Goal: Task Accomplishment & Management: Manage account settings

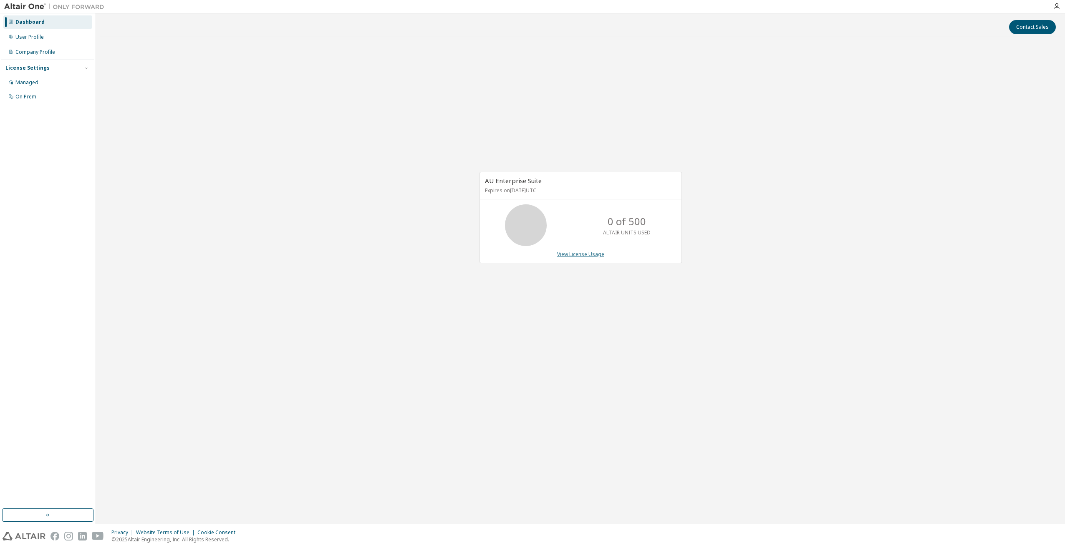
click at [587, 255] on link "View License Usage" at bounding box center [580, 254] width 47 height 7
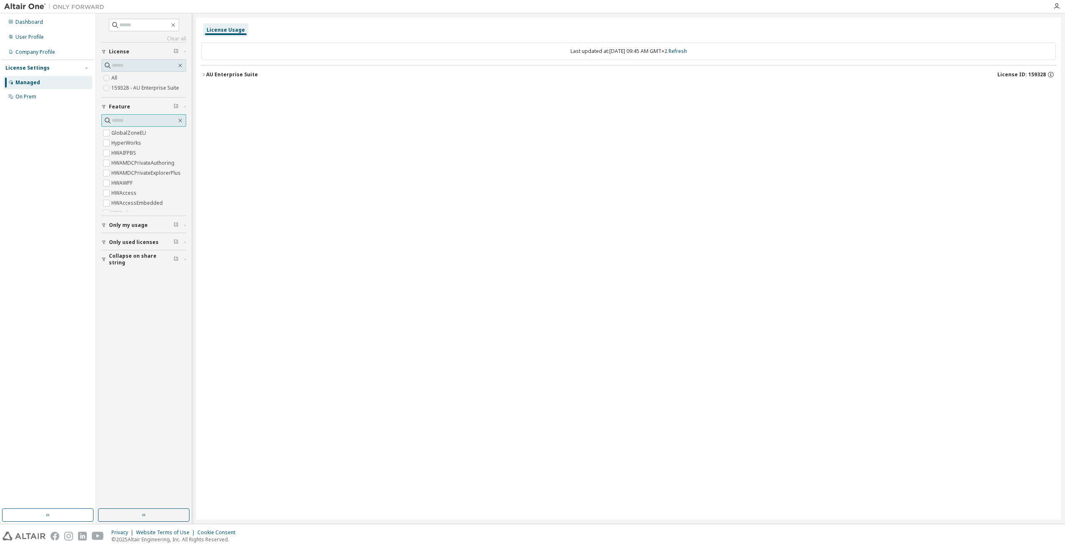
click at [145, 122] on input "text" at bounding box center [144, 120] width 65 height 8
type input "********"
click at [201, 74] on div "License Usage Last updated at: [DATE] 09:46 AM GMT+2 Refresh AU Enterprise Suit…" at bounding box center [628, 269] width 864 height 502
click at [202, 75] on icon "button" at bounding box center [203, 74] width 5 height 5
click at [207, 75] on div "AU Enterprise Suite" at bounding box center [232, 74] width 52 height 7
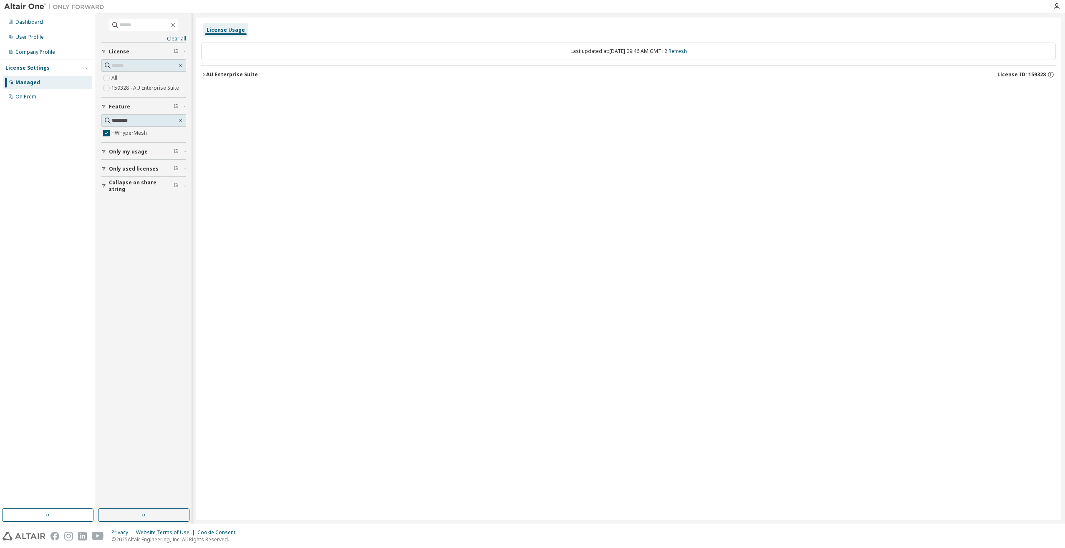
click at [207, 75] on div "AU Enterprise Suite" at bounding box center [232, 74] width 52 height 7
click at [33, 73] on div "License Settings Managed On Prem" at bounding box center [47, 82] width 93 height 45
click at [34, 80] on div "Managed" at bounding box center [27, 82] width 25 height 7
click at [31, 40] on div "User Profile" at bounding box center [29, 37] width 28 height 7
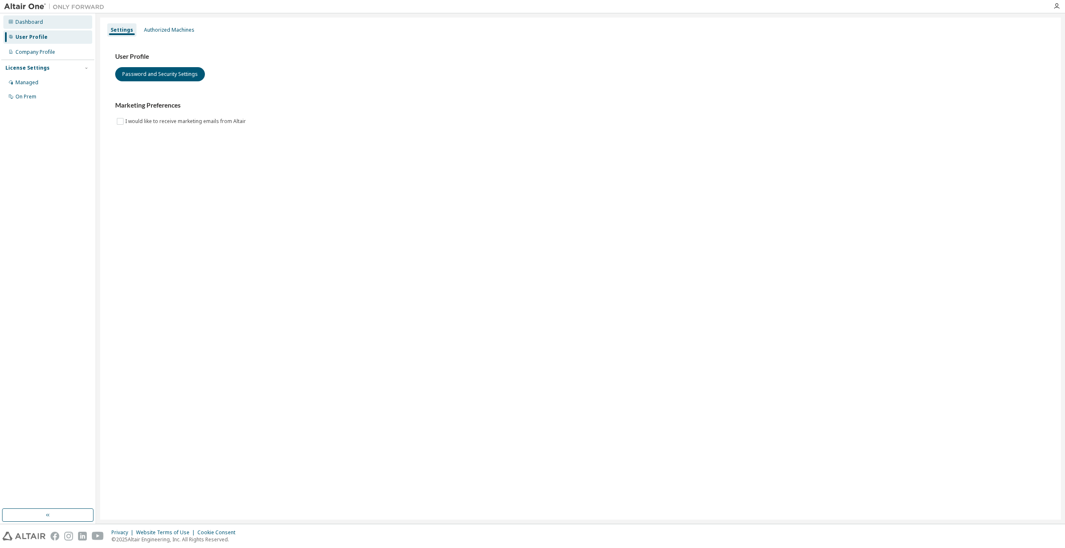
click at [29, 25] on div "Dashboard" at bounding box center [29, 22] width 28 height 7
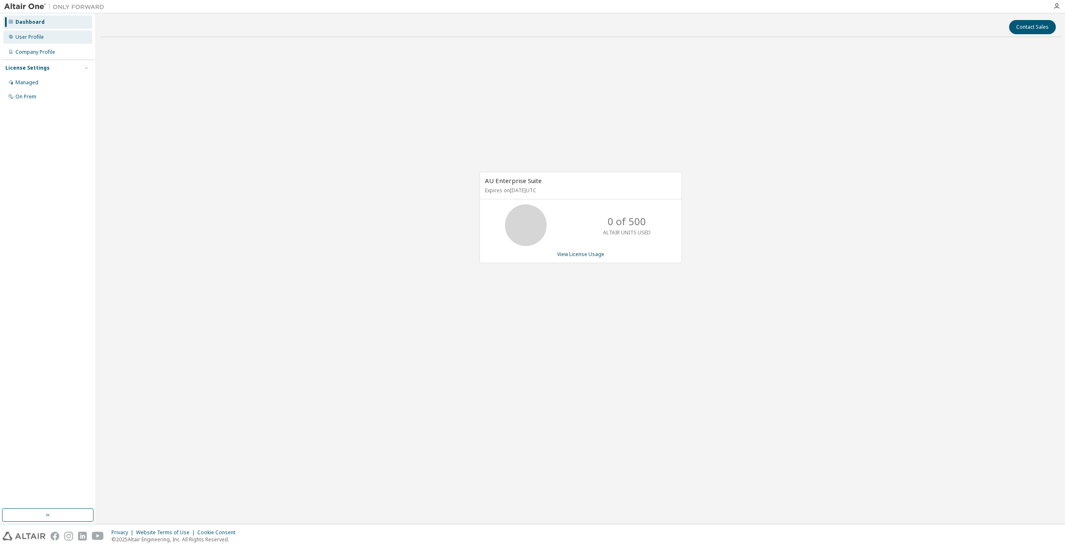
click at [32, 38] on div "User Profile" at bounding box center [29, 37] width 28 height 7
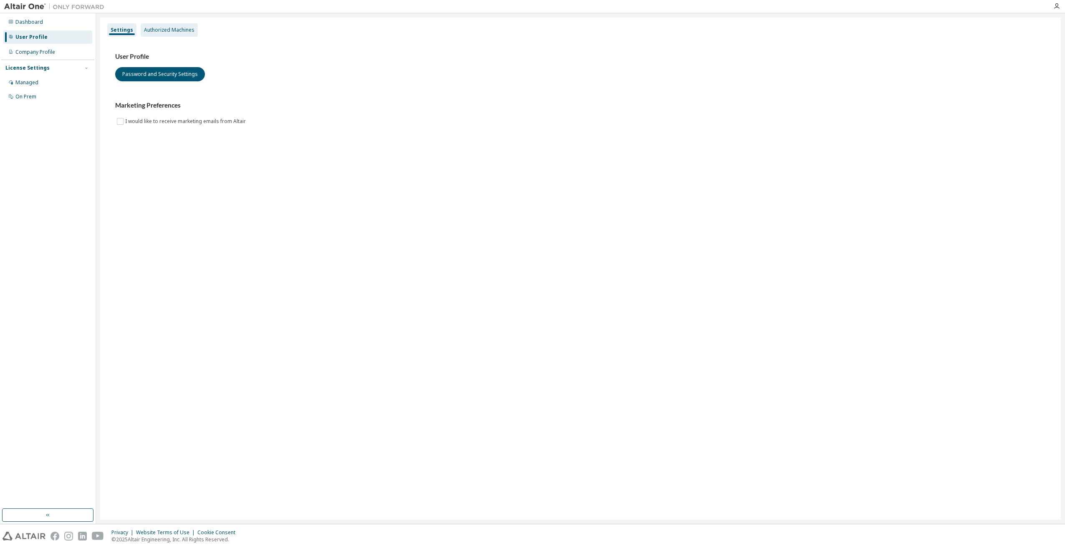
click at [151, 32] on div "Authorized Machines" at bounding box center [169, 30] width 50 height 7
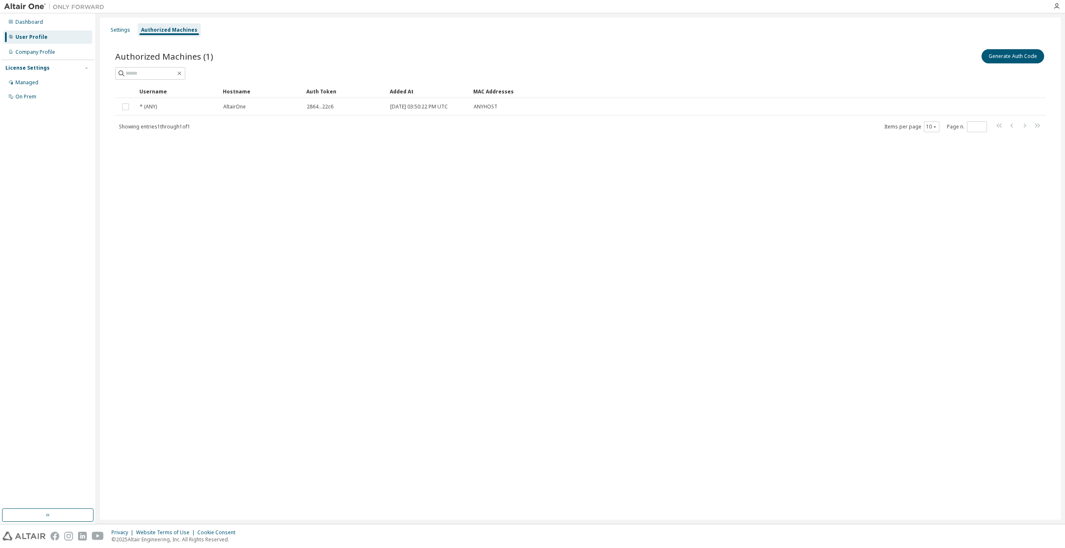
click at [125, 41] on div "Authorized Machines (1) Generate Auth Code Clear Load Save Save As Field Operat…" at bounding box center [580, 96] width 950 height 117
click at [122, 35] on div "Settings" at bounding box center [120, 29] width 26 height 13
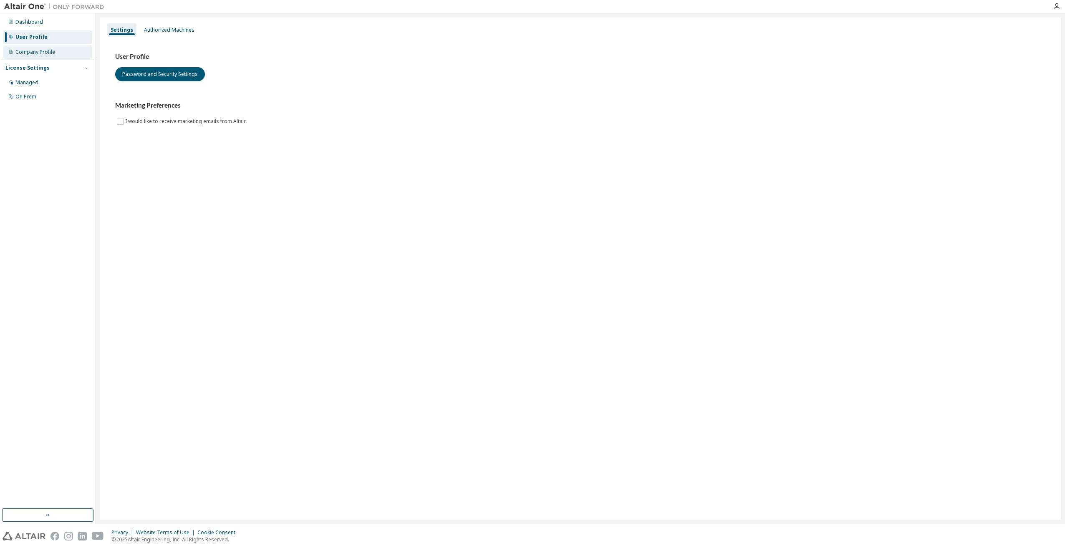
click at [35, 49] on div "Company Profile" at bounding box center [35, 52] width 40 height 7
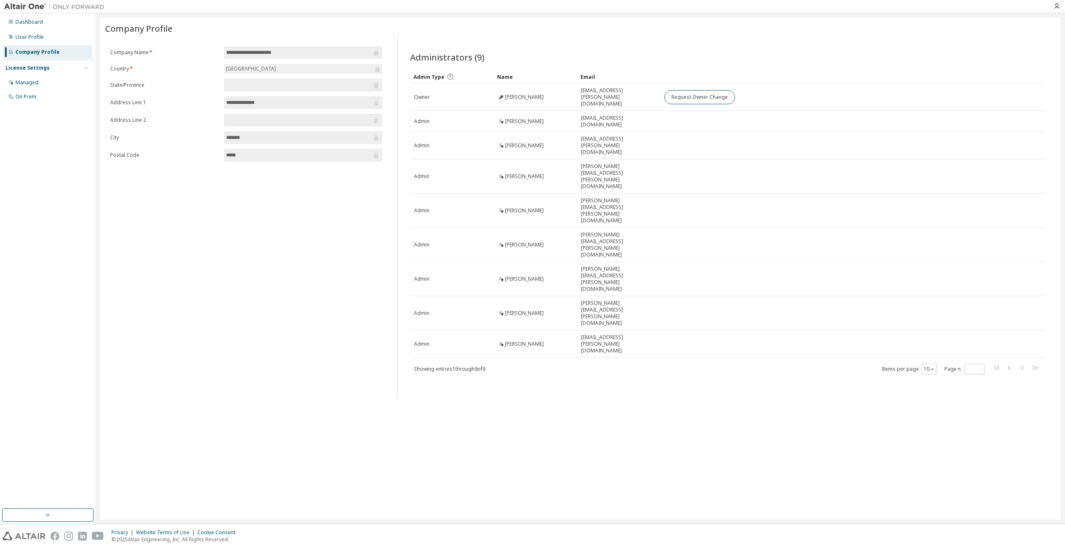
click at [285, 88] on input "text" at bounding box center [299, 85] width 146 height 8
click at [63, 71] on div "License Settings" at bounding box center [47, 68] width 85 height 8
click at [73, 71] on div "License Settings" at bounding box center [47, 68] width 85 height 8
click at [44, 87] on div "Managed" at bounding box center [47, 82] width 89 height 13
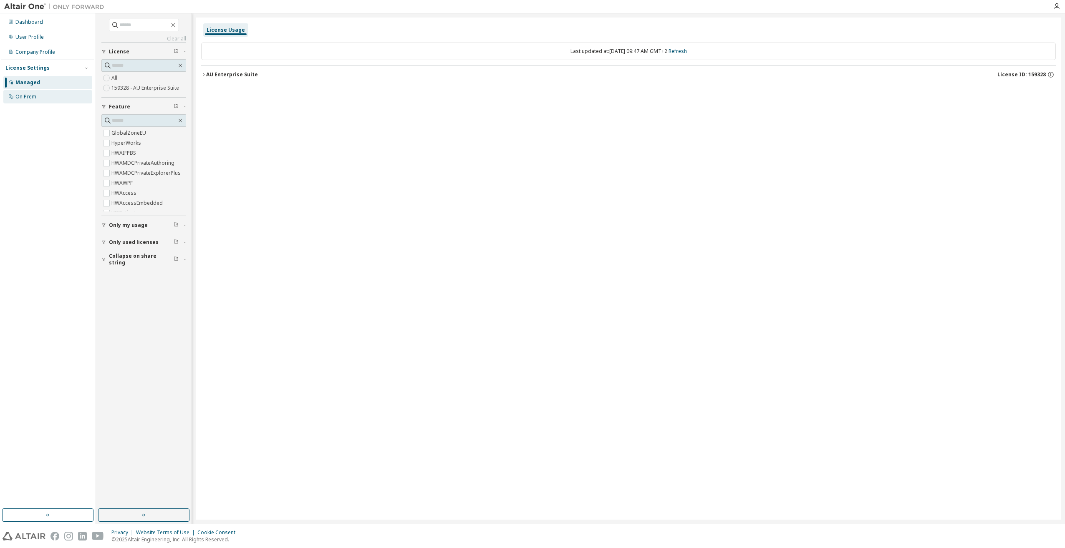
click at [27, 96] on div "On Prem" at bounding box center [25, 96] width 21 height 7
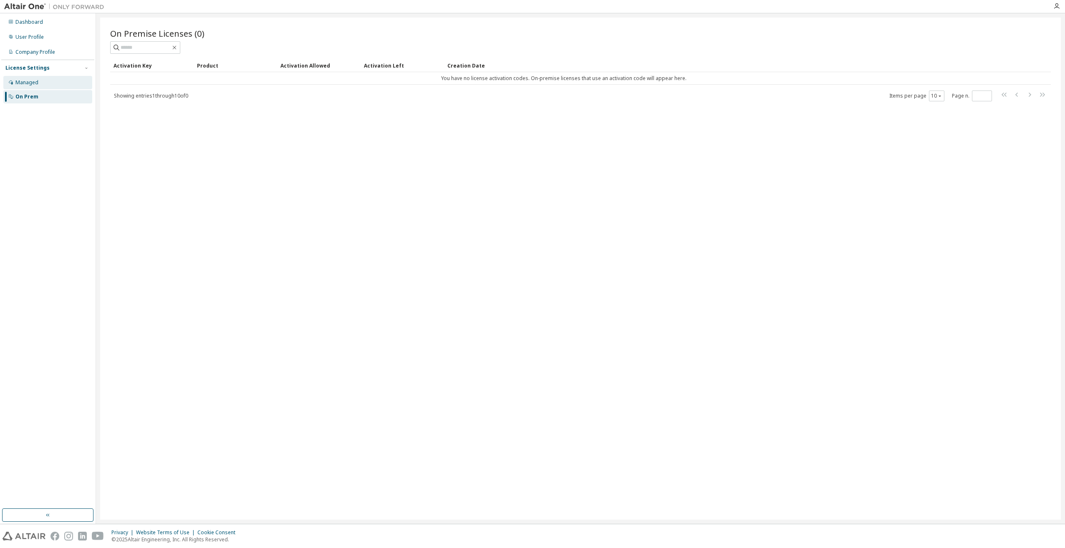
click at [46, 85] on div "Managed" at bounding box center [47, 82] width 89 height 13
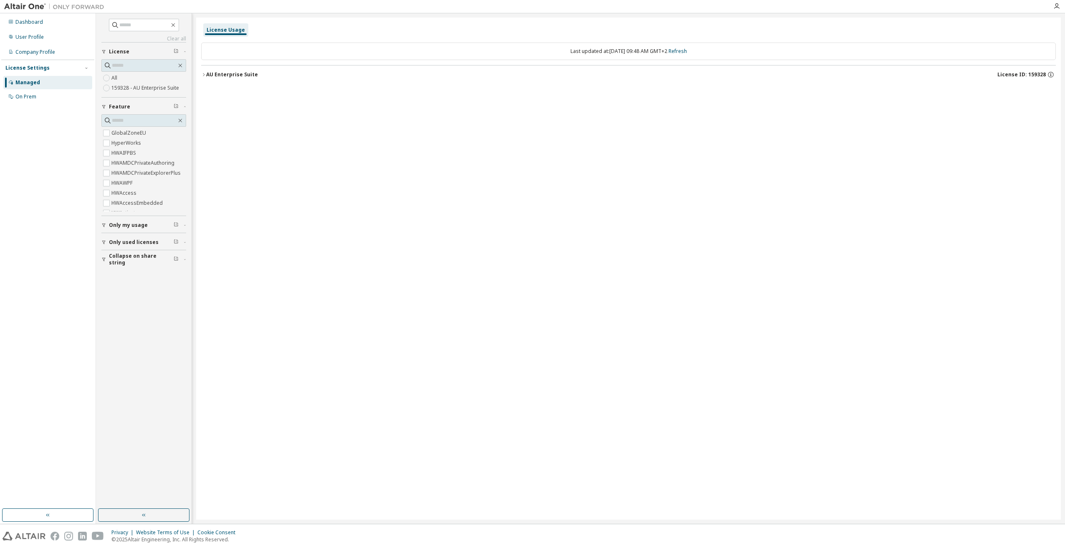
click at [163, 238] on button "Only used licenses" at bounding box center [143, 242] width 85 height 18
click at [141, 242] on span "Only used licenses" at bounding box center [134, 242] width 50 height 7
click at [23, 48] on div "Company Profile" at bounding box center [47, 51] width 89 height 13
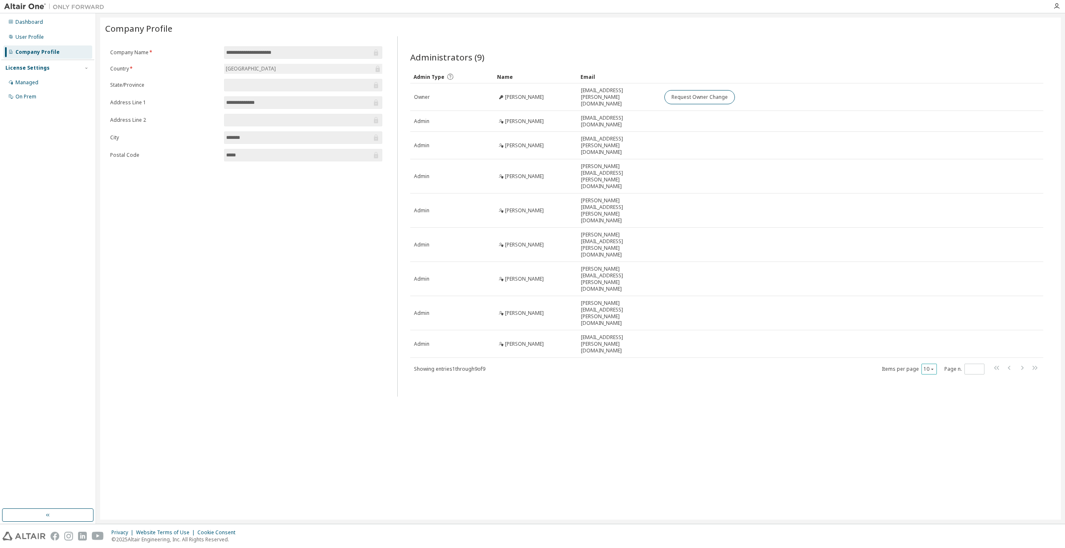
click at [931, 369] on icon "button" at bounding box center [932, 369] width 3 height 1
click at [627, 329] on div "**********" at bounding box center [580, 269] width 960 height 502
click at [39, 80] on div "Managed" at bounding box center [47, 82] width 89 height 13
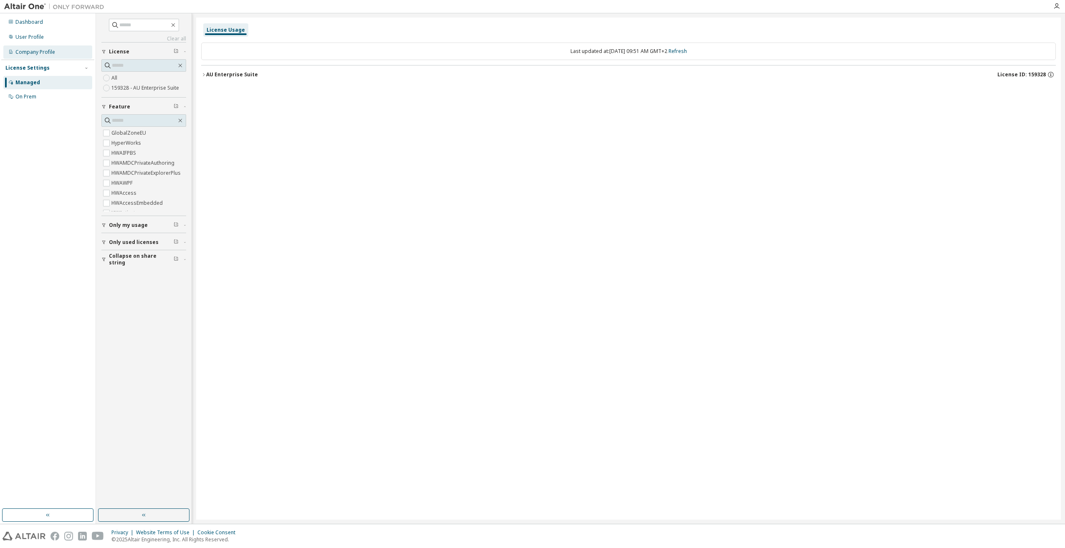
click at [40, 54] on div "Company Profile" at bounding box center [35, 52] width 40 height 7
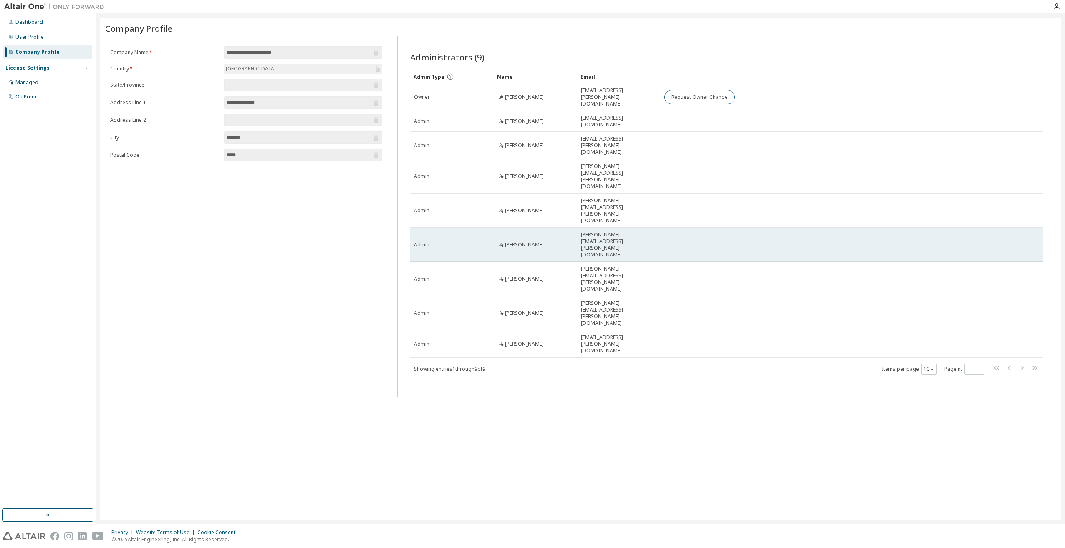
click at [526, 242] on span "[PERSON_NAME]" at bounding box center [524, 245] width 39 height 7
drag, startPoint x: 526, startPoint y: 197, endPoint x: 505, endPoint y: 199, distance: 21.1
click at [505, 242] on span "[PERSON_NAME]" at bounding box center [524, 245] width 39 height 7
click at [428, 242] on span "Admin" at bounding box center [421, 245] width 15 height 7
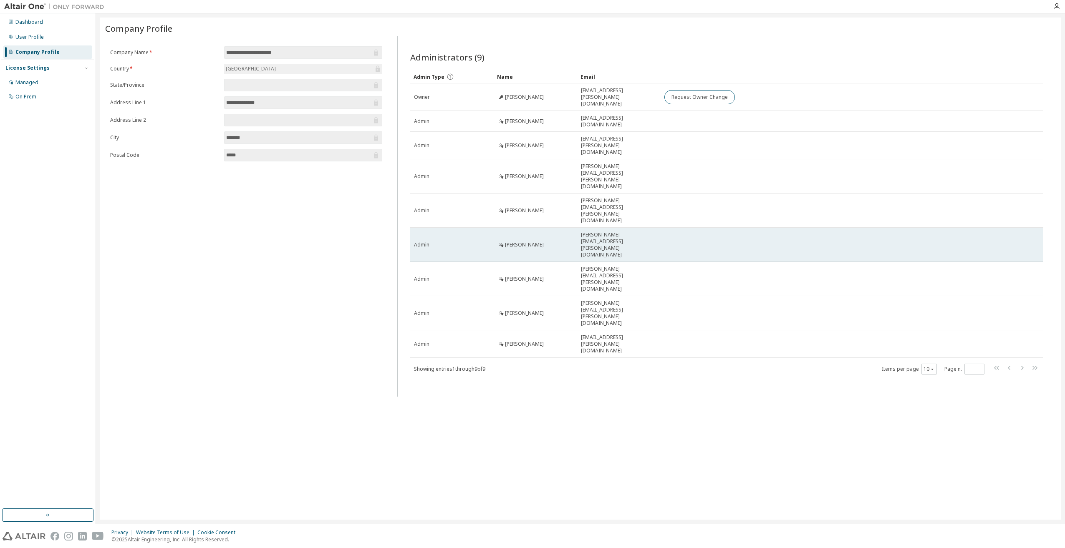
click at [585, 232] on span "[PERSON_NAME][EMAIL_ADDRESS][PERSON_NAME][DOMAIN_NAME]" at bounding box center [619, 245] width 76 height 27
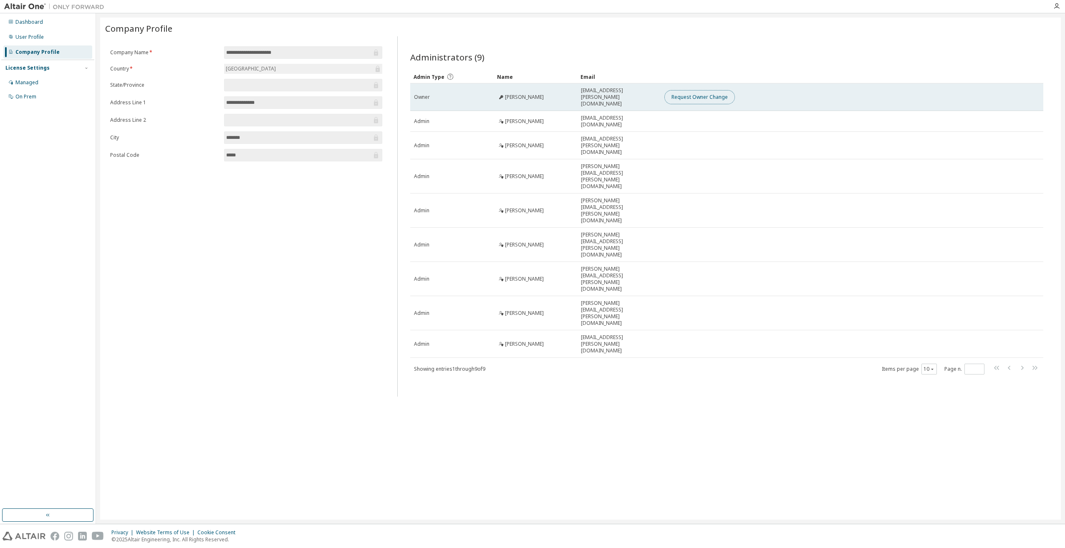
click at [686, 95] on button "Request Owner Change" at bounding box center [699, 97] width 71 height 14
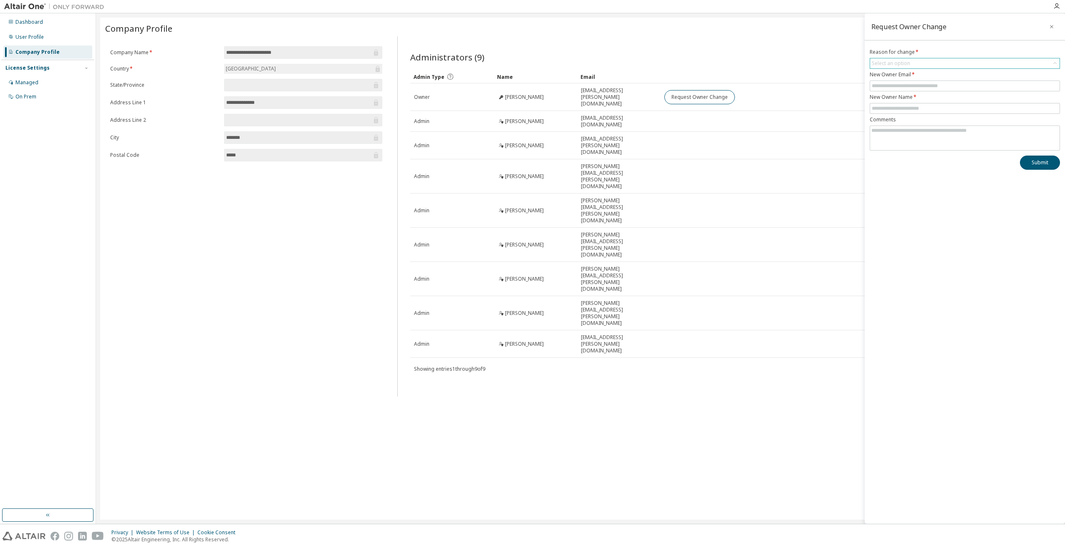
click at [912, 62] on div "Select an option" at bounding box center [964, 63] width 189 height 10
click at [949, 233] on div "Request Owner Change Reason for change * Select an option User has left organis…" at bounding box center [964, 268] width 200 height 511
click at [928, 88] on input "text" at bounding box center [965, 86] width 186 height 7
drag, startPoint x: 910, startPoint y: 237, endPoint x: 910, endPoint y: 230, distance: 7.1
click at [910, 237] on div "Request Owner Change Reason for change * Select an option New Owner Email * New…" at bounding box center [964, 268] width 200 height 511
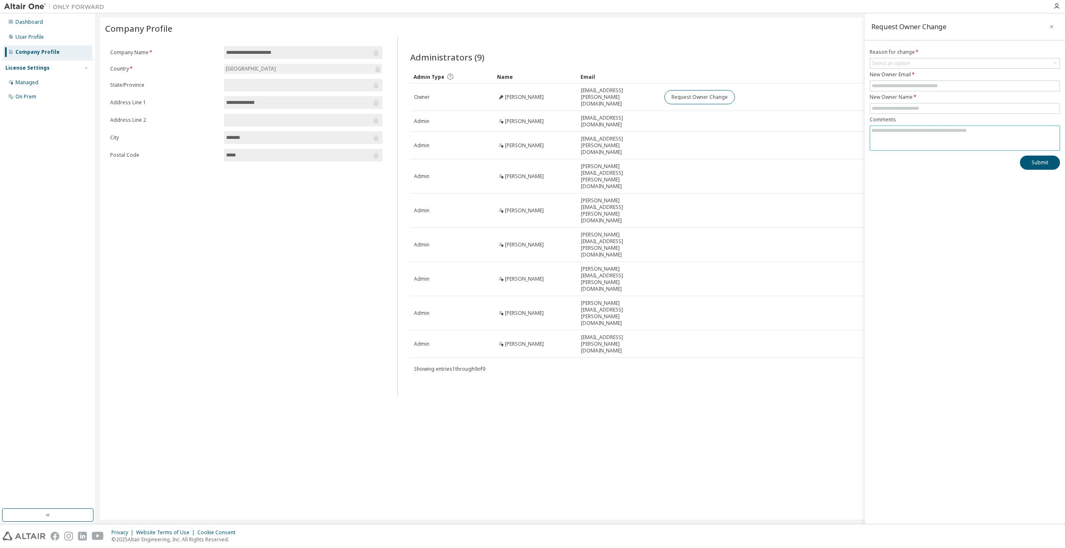
click at [896, 137] on textarea at bounding box center [964, 137] width 189 height 22
click at [893, 220] on div "Request Owner Change Reason for change * Select an option New Owner Email * New…" at bounding box center [964, 268] width 200 height 511
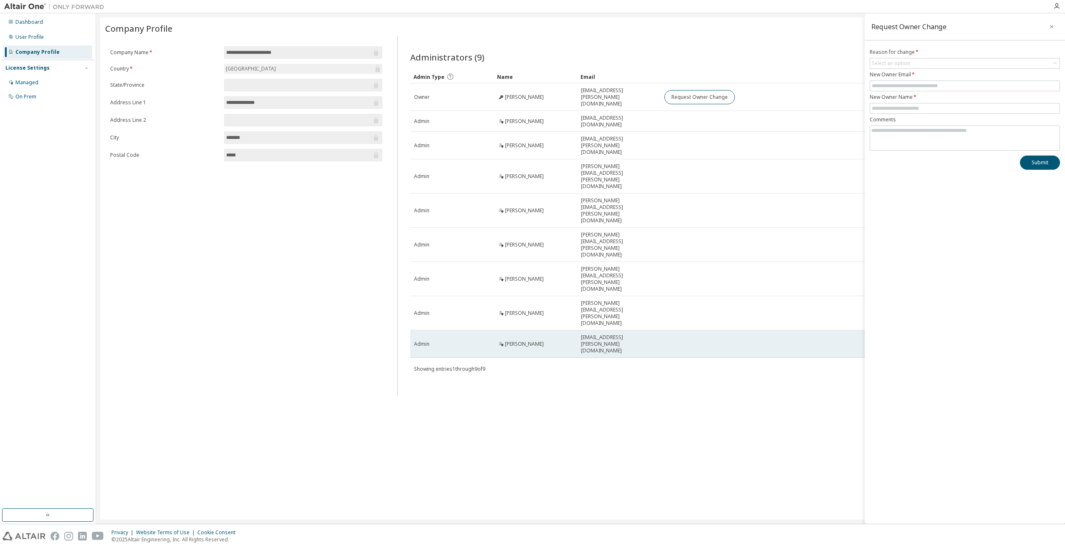
click at [521, 341] on span "[PERSON_NAME]" at bounding box center [524, 344] width 39 height 7
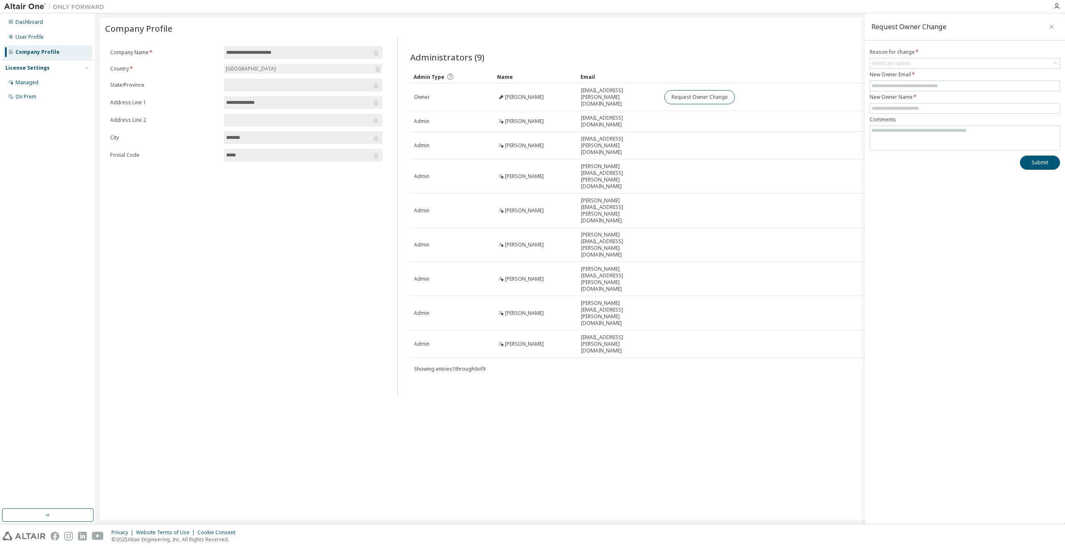
drag, startPoint x: 521, startPoint y: 262, endPoint x: 569, endPoint y: 288, distance: 54.9
click at [569, 288] on div "Administrators (9) Clear Load Save Save As Field Operator Value Select filter S…" at bounding box center [726, 218] width 653 height 355
click at [827, 327] on div "**********" at bounding box center [580, 269] width 960 height 502
click at [1049, 25] on icon "button" at bounding box center [1051, 26] width 6 height 7
click at [45, 71] on div "License Settings" at bounding box center [27, 68] width 44 height 7
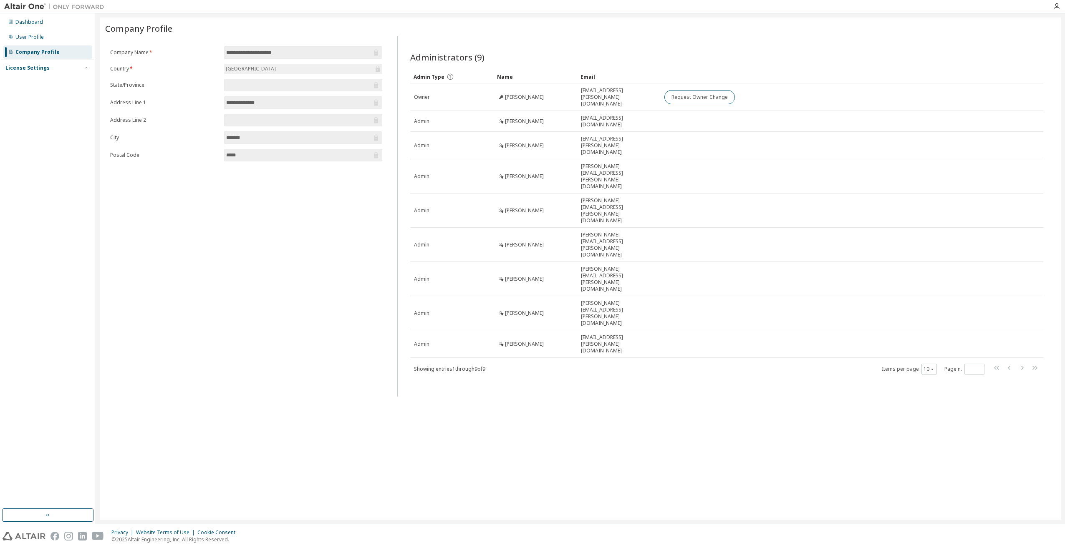
click at [45, 68] on div "License Settings" at bounding box center [27, 68] width 44 height 7
click at [50, 43] on div "User Profile" at bounding box center [47, 36] width 89 height 13
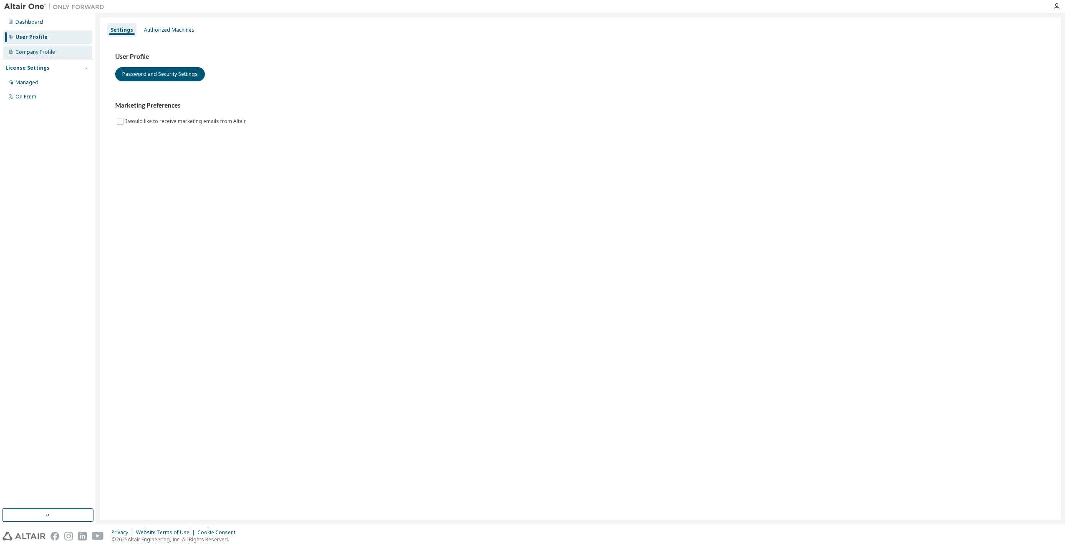
click at [49, 55] on div "Company Profile" at bounding box center [47, 51] width 89 height 13
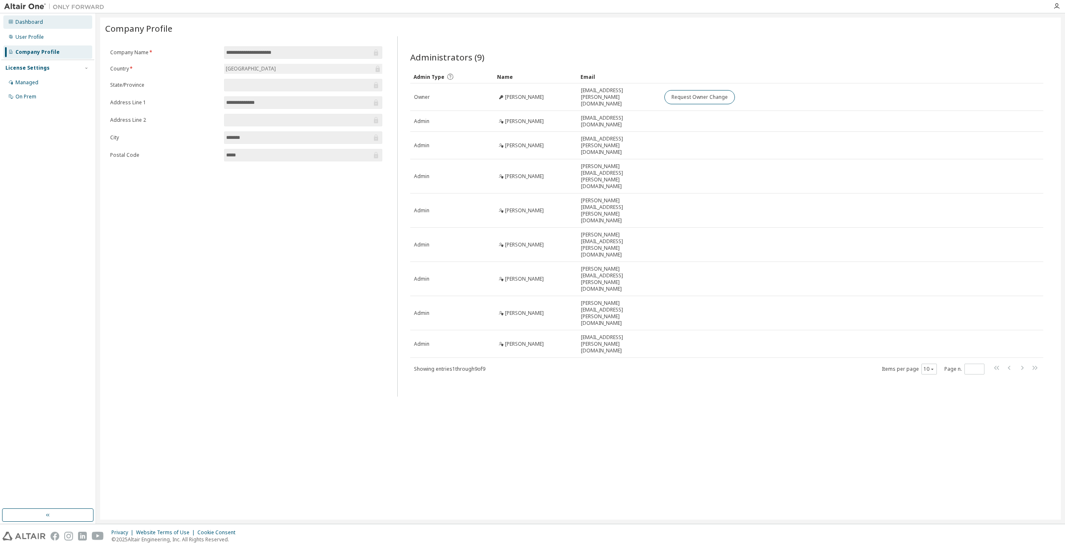
click at [41, 23] on div "Dashboard" at bounding box center [29, 22] width 28 height 7
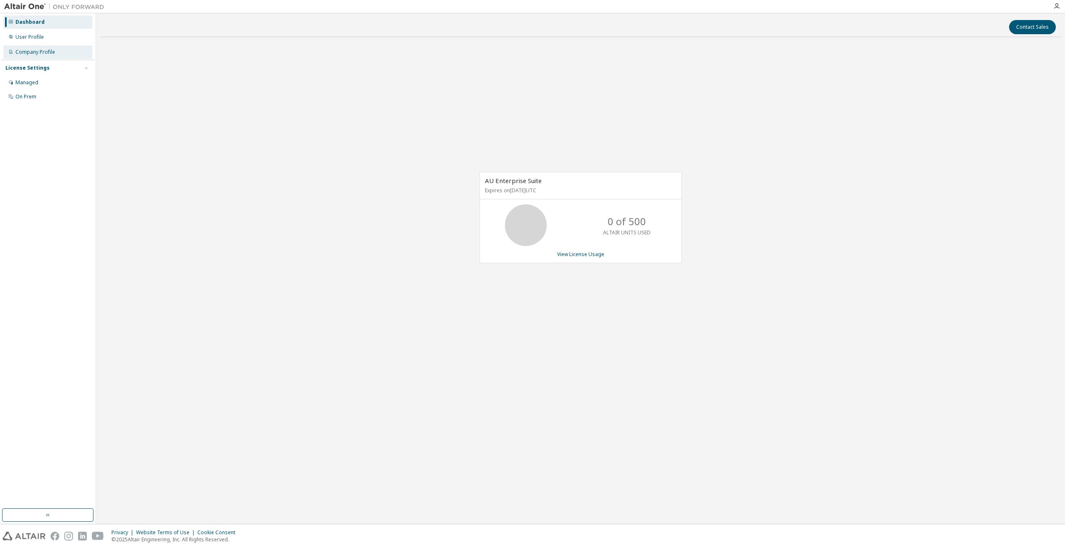
click at [45, 51] on div "Company Profile" at bounding box center [35, 52] width 40 height 7
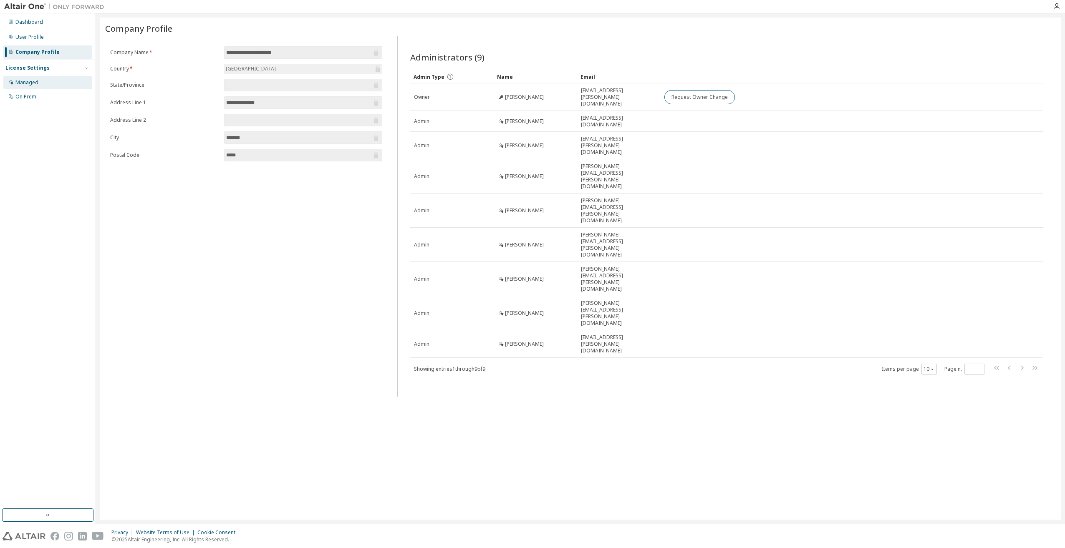
click at [34, 82] on div "Managed" at bounding box center [26, 82] width 23 height 7
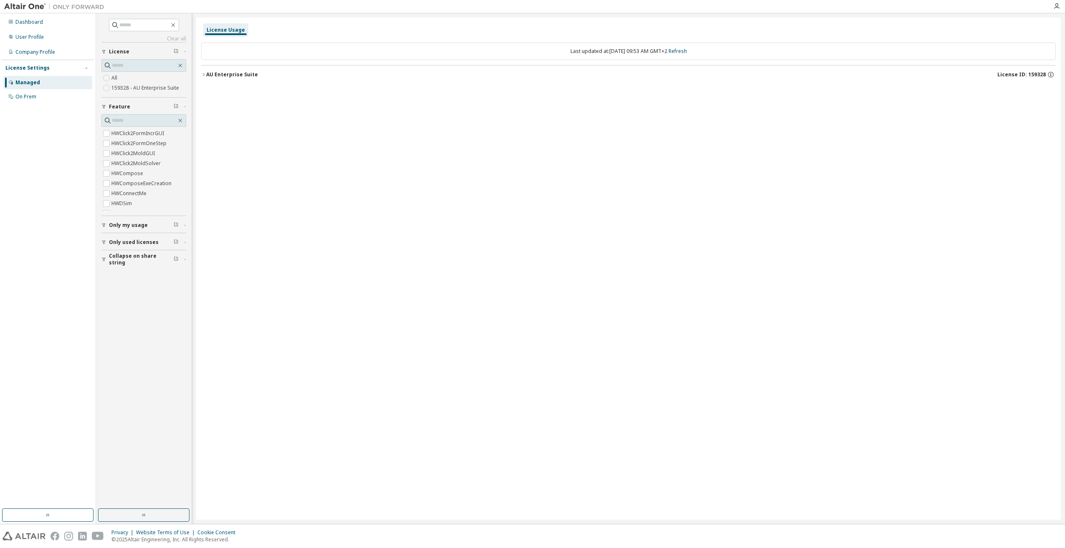
scroll to position [334, 0]
click at [33, 89] on div "Managed On Prem" at bounding box center [47, 90] width 93 height 28
click at [56, 98] on div "On Prem" at bounding box center [47, 96] width 89 height 13
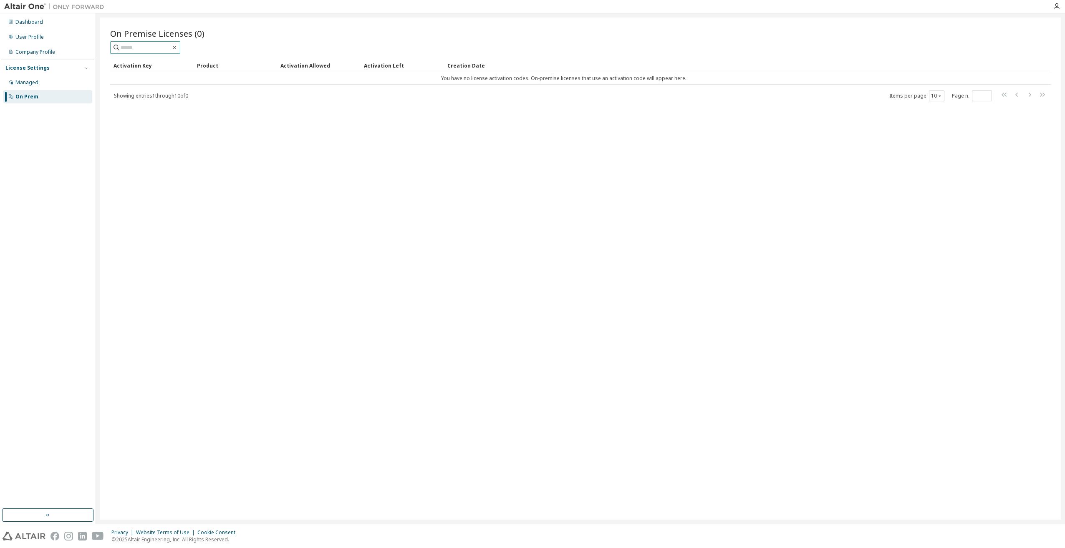
click at [144, 45] on input "text" at bounding box center [146, 47] width 50 height 8
click at [239, 197] on div "On Premise Licenses (0) Clear Load Save Save As Field Operator Value Select fil…" at bounding box center [580, 269] width 960 height 502
click at [44, 84] on div "Managed" at bounding box center [47, 82] width 89 height 13
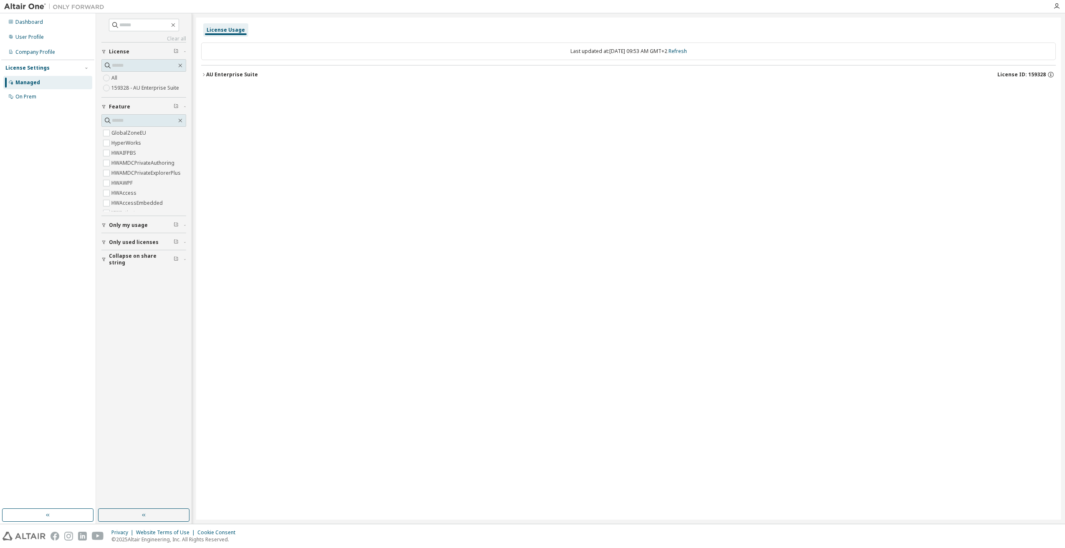
click at [236, 70] on button "AU Enterprise Suite License ID: 159328" at bounding box center [628, 75] width 854 height 18
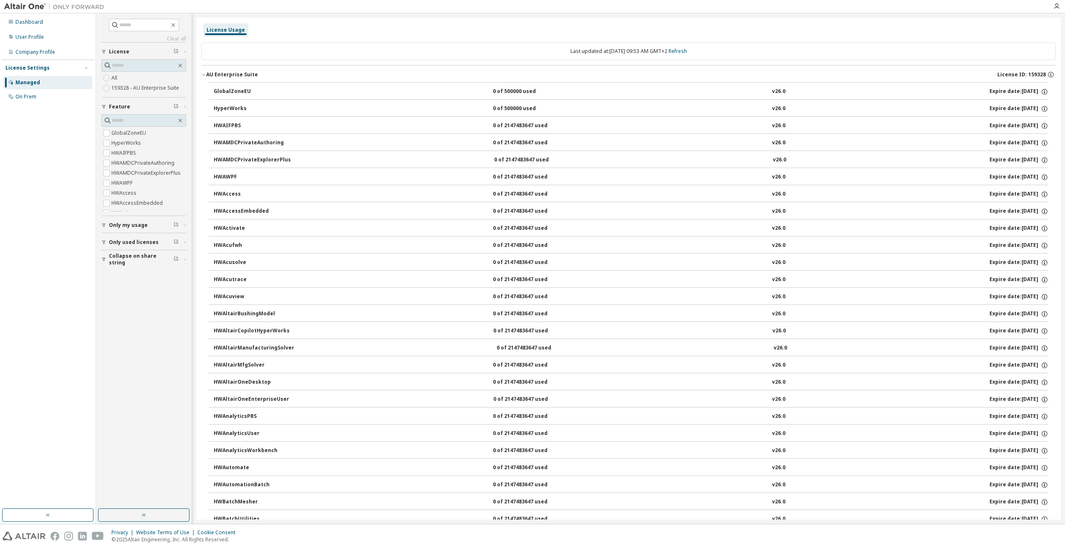
click at [227, 74] on div "AU Enterprise Suite" at bounding box center [232, 74] width 52 height 7
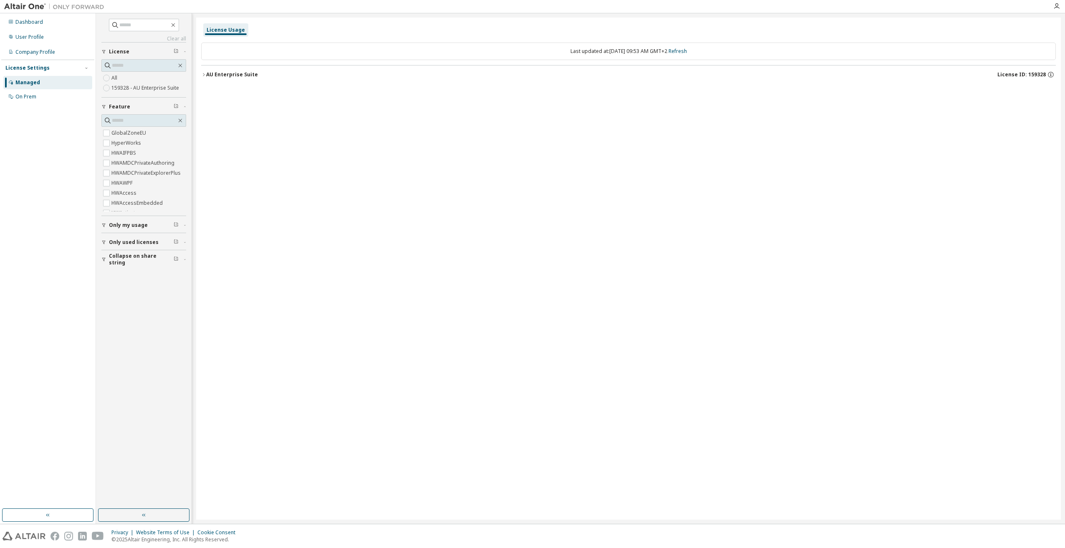
click at [227, 74] on div "AU Enterprise Suite" at bounding box center [232, 74] width 52 height 7
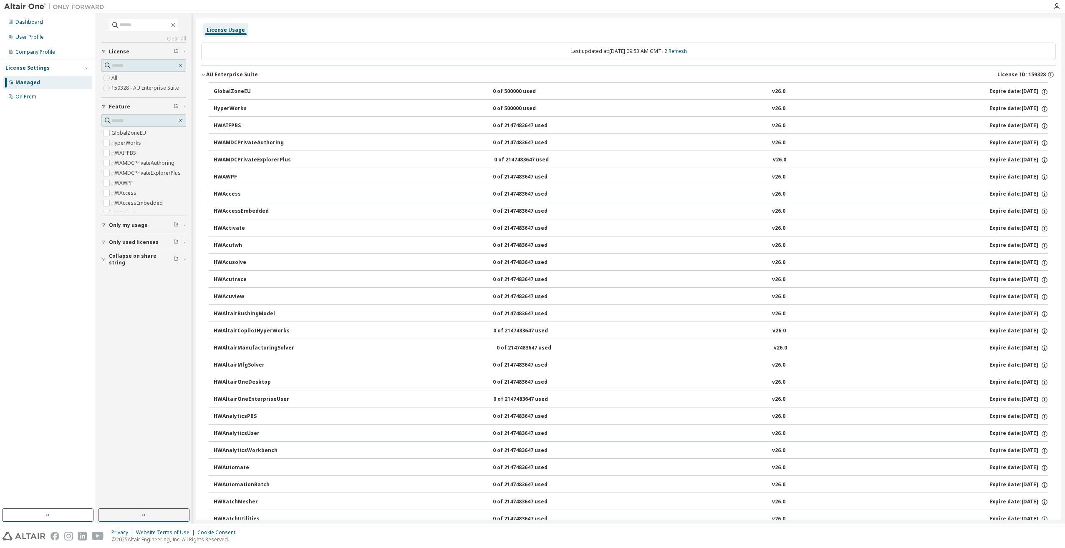
click at [231, 71] on div "AU Enterprise Suite" at bounding box center [232, 74] width 52 height 7
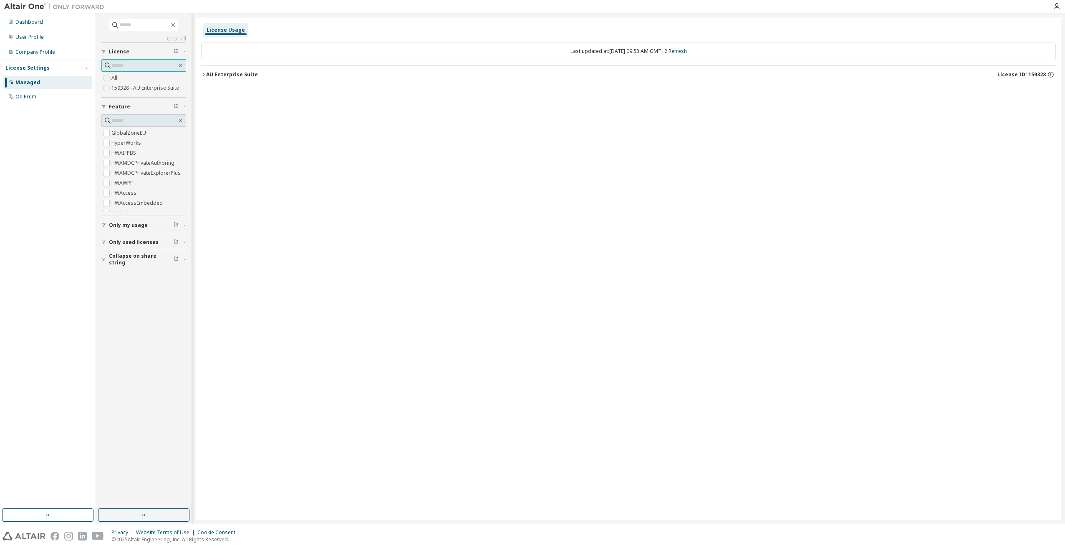
click at [130, 67] on input "text" at bounding box center [144, 65] width 65 height 8
click at [238, 121] on div "License Usage Last updated at: [DATE] 09:53 AM GMT+2 Refresh AU Enterprise Suit…" at bounding box center [628, 269] width 864 height 502
click at [149, 64] on input "*********" at bounding box center [144, 65] width 65 height 8
type input "*"
click at [138, 118] on input "text" at bounding box center [144, 120] width 65 height 8
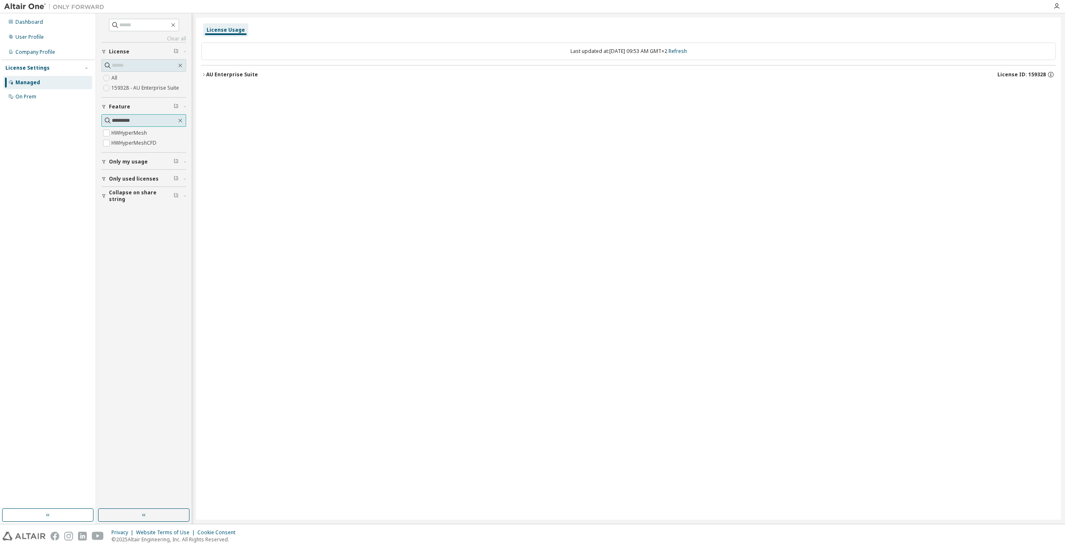
type input "*********"
click at [865, 210] on div "License Usage Last updated at: [DATE] 09:54 AM GMT+2 Refresh AU Enterprise Suit…" at bounding box center [628, 269] width 864 height 502
click at [51, 57] on div "Company Profile" at bounding box center [47, 51] width 89 height 13
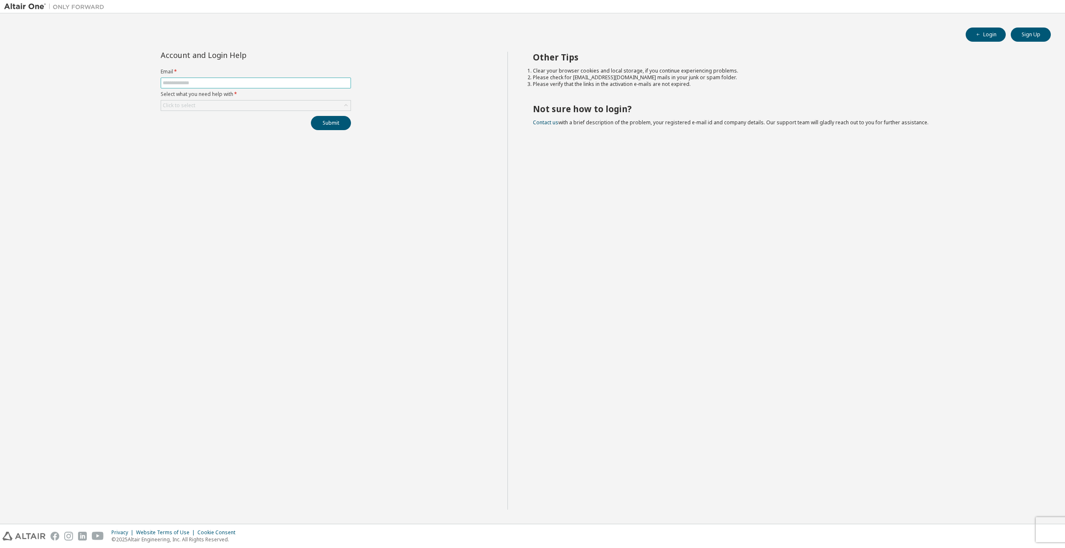
click at [219, 81] on input "text" at bounding box center [256, 83] width 186 height 7
type input "**********"
click at [208, 105] on div "Click to select" at bounding box center [255, 106] width 189 height 10
click at [136, 94] on div "**********" at bounding box center [255, 281] width 503 height 458
click at [446, 116] on div "**********" at bounding box center [255, 281] width 503 height 458
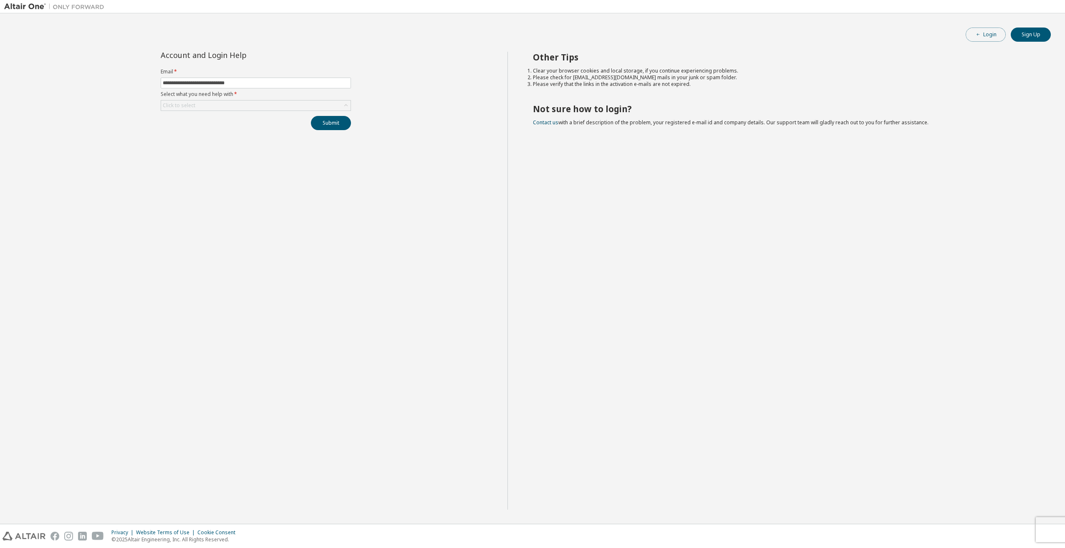
click at [986, 35] on button "Login" at bounding box center [985, 35] width 40 height 14
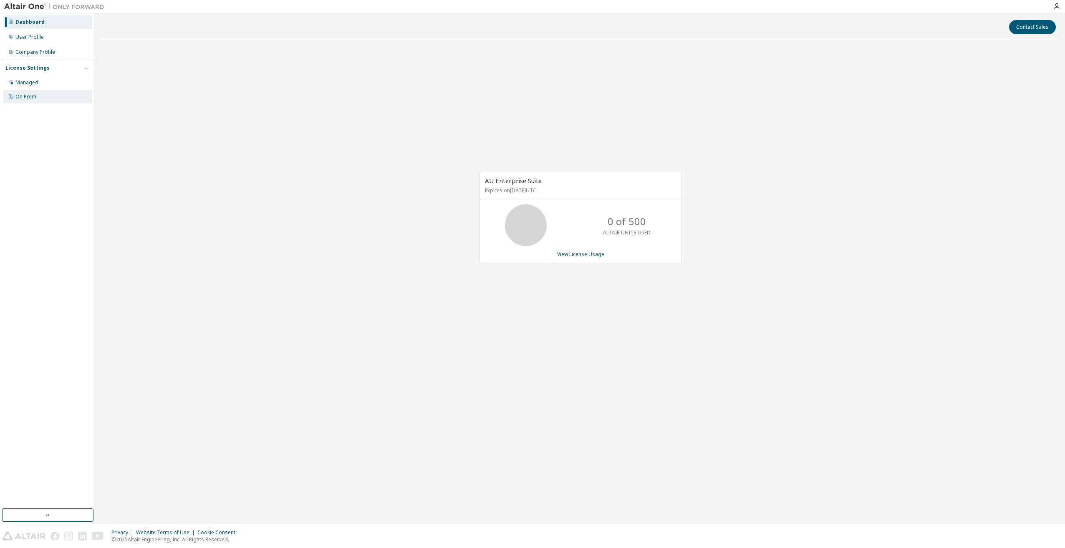
click at [40, 94] on div "On Prem" at bounding box center [47, 96] width 89 height 13
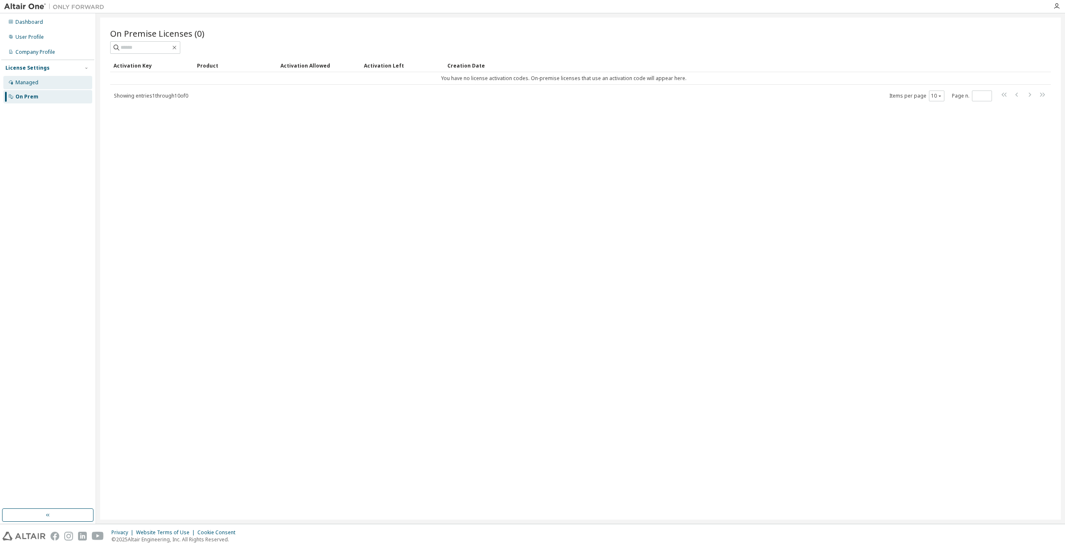
click at [44, 88] on div "Managed" at bounding box center [47, 82] width 89 height 13
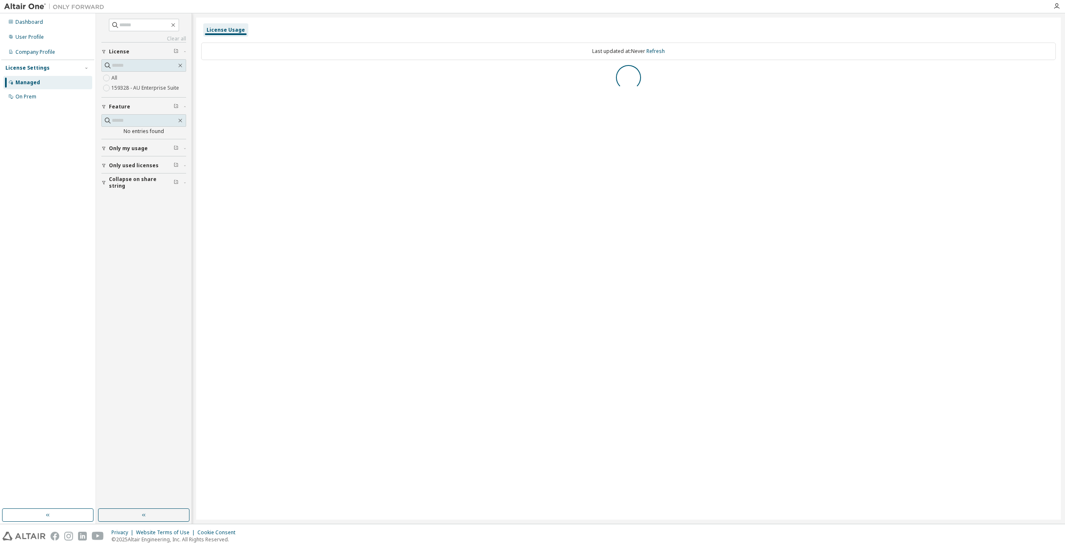
click at [42, 30] on div "Dashboard User Profile Company Profile License Settings Managed On Prem" at bounding box center [47, 60] width 93 height 90
click at [40, 26] on div "Dashboard" at bounding box center [47, 21] width 89 height 13
